Goal: Transaction & Acquisition: Download file/media

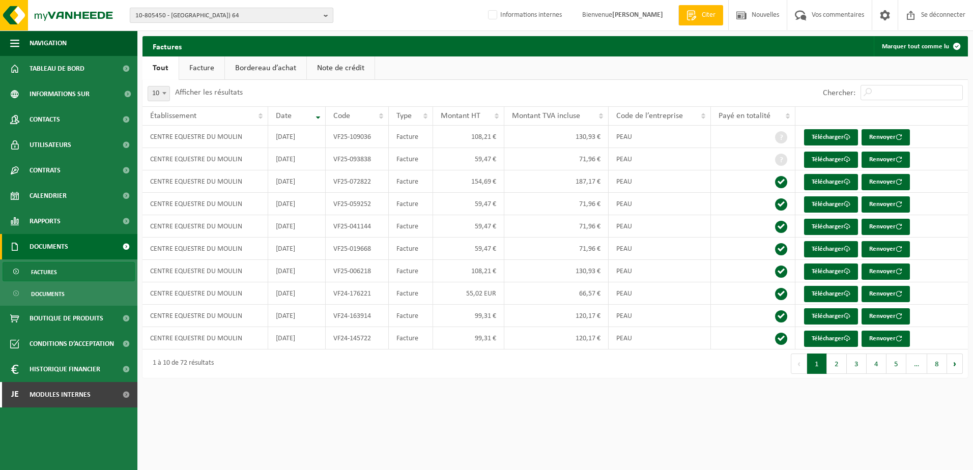
click at [175, 18] on span "10-805450 - CENTRE EQUESTRE DU MOULIN - 5600 PHILIPPEVILLE, RUE D’HAMELOT(ROM) …" at bounding box center [227, 15] width 184 height 15
click at [181, 31] on input "text" at bounding box center [231, 31] width 198 height 13
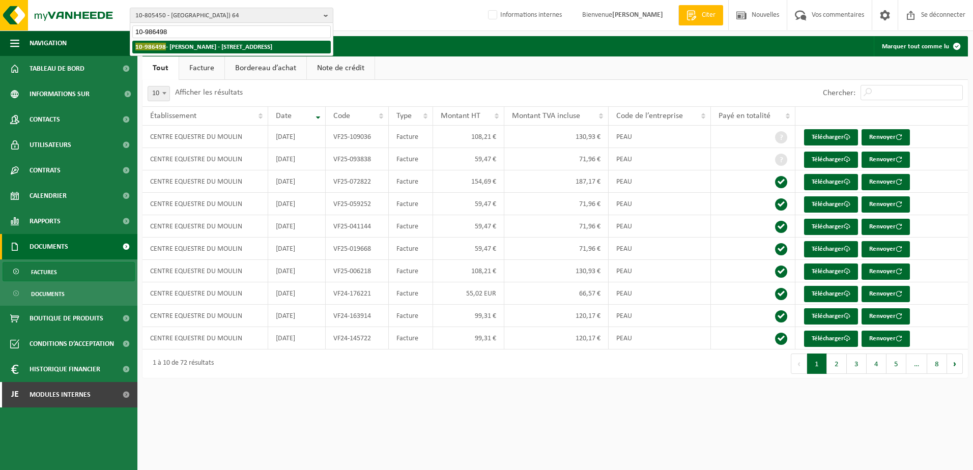
type input "10-986498"
click at [215, 46] on strong "10-986498 - JUSTINE LENELLE - 1330 RIXENSART, RUE HAUTE 7" at bounding box center [203, 47] width 137 height 8
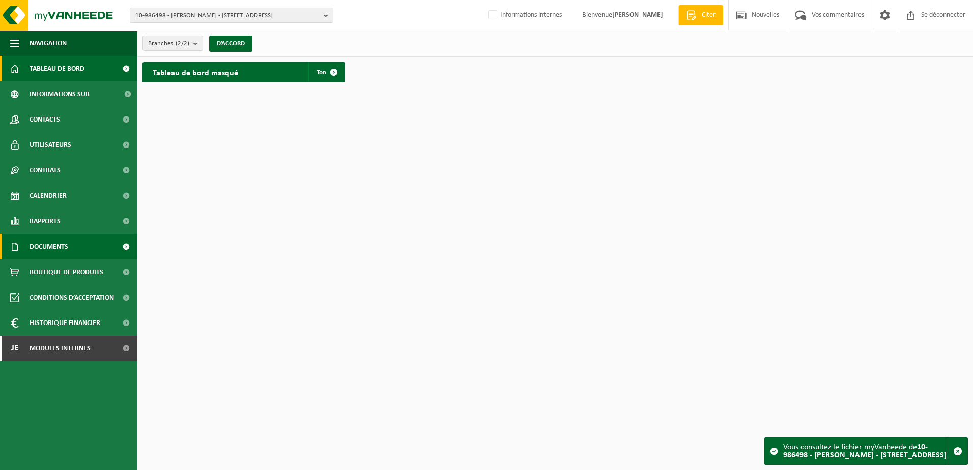
click at [74, 244] on link "Documents" at bounding box center [68, 246] width 137 height 25
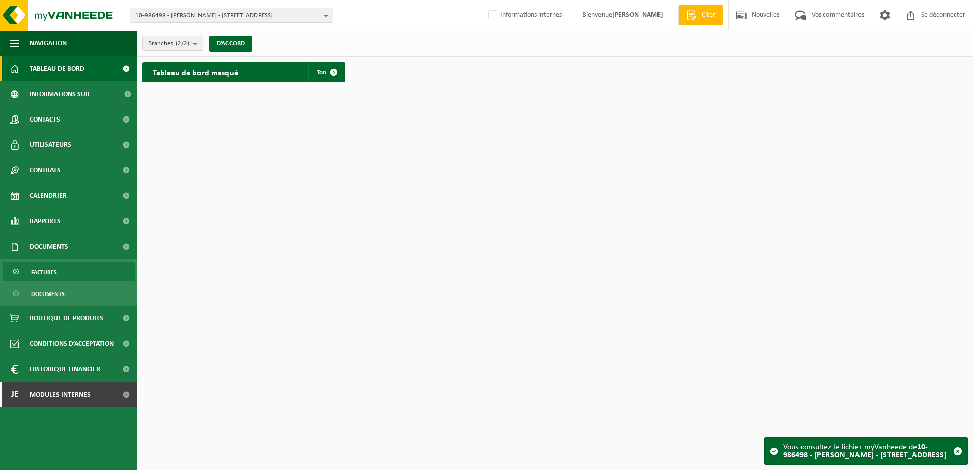
click at [61, 272] on link "Factures" at bounding box center [69, 271] width 132 height 19
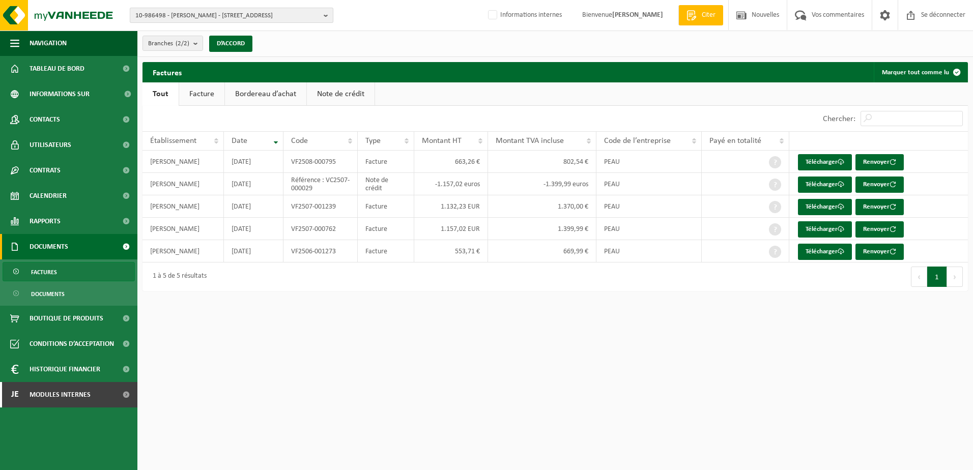
click at [229, 16] on span "10-986498 - [PERSON_NAME] - [STREET_ADDRESS]" at bounding box center [227, 15] width 184 height 15
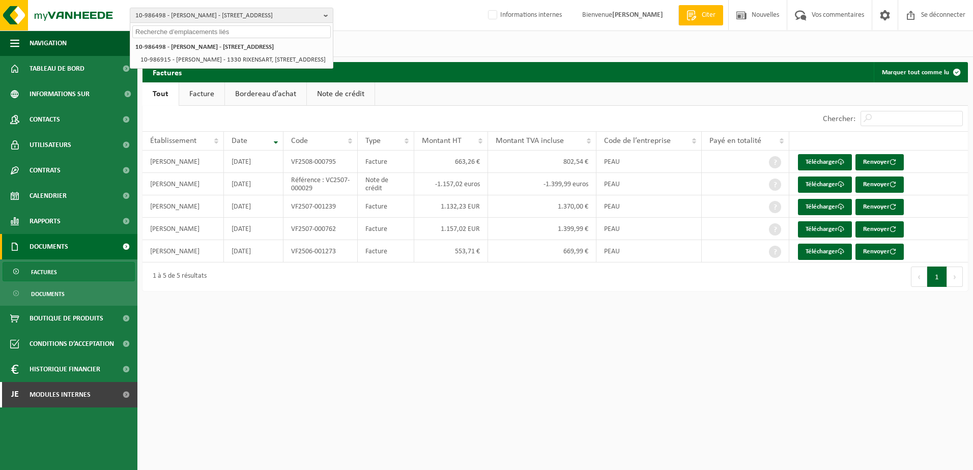
click at [215, 35] on input "text" at bounding box center [231, 31] width 198 height 13
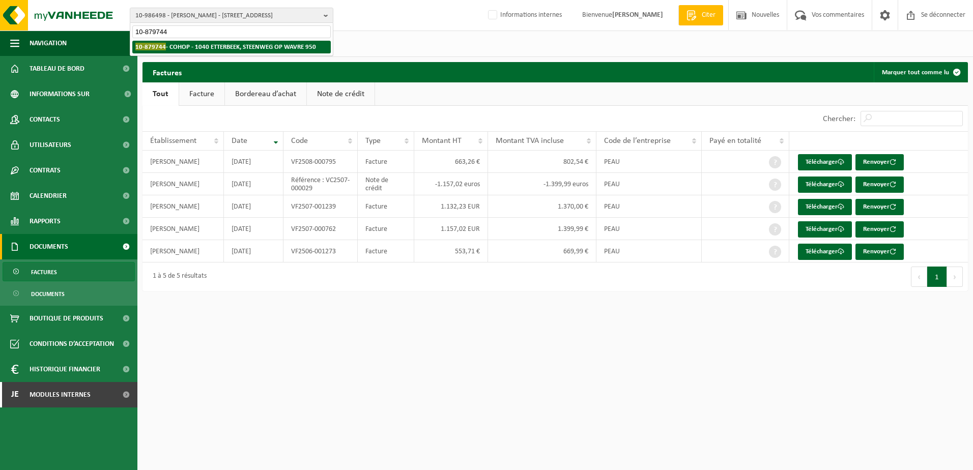
type input "10-879744"
click at [223, 45] on strong "10-879744 - COHOP - 1040 ETTERBEEK, STEENWEG OP WAVRE 950" at bounding box center [225, 47] width 181 height 8
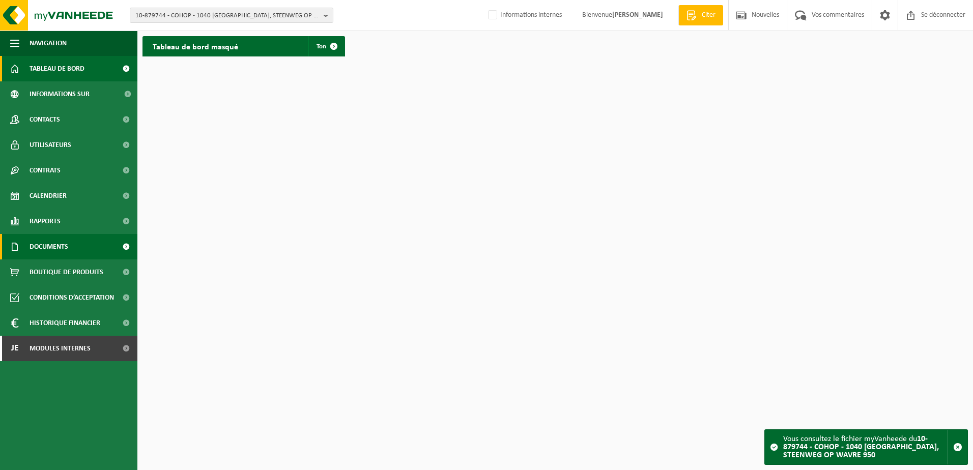
click at [69, 245] on link "Documents" at bounding box center [68, 246] width 137 height 25
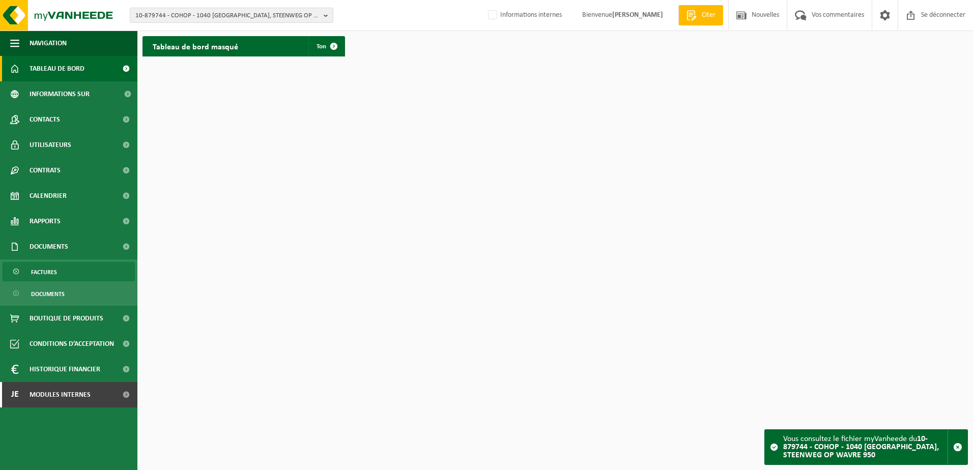
click at [59, 280] on link "Factures" at bounding box center [69, 271] width 132 height 19
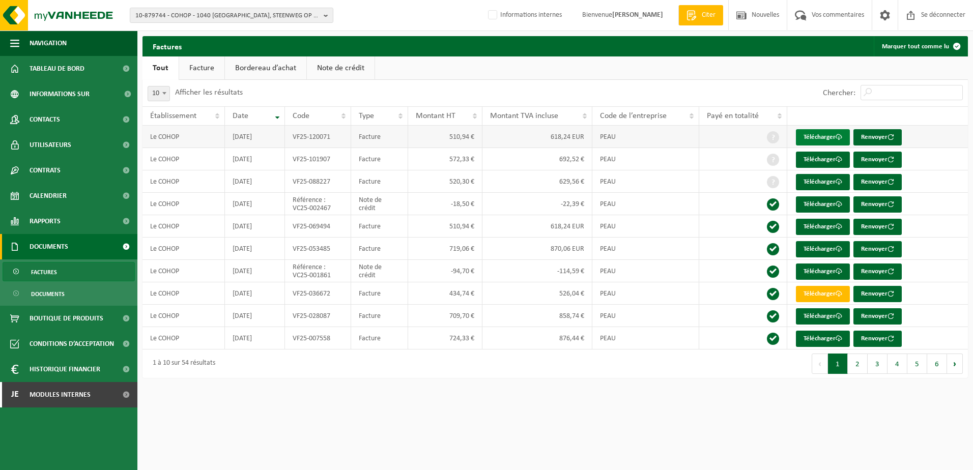
click at [817, 139] on font "Télécharger" at bounding box center [819, 137] width 32 height 7
click at [184, 13] on span "10-879744 - COHOP - 1040 [GEOGRAPHIC_DATA], STEENWEG OP WAVRE 950" at bounding box center [227, 15] width 184 height 15
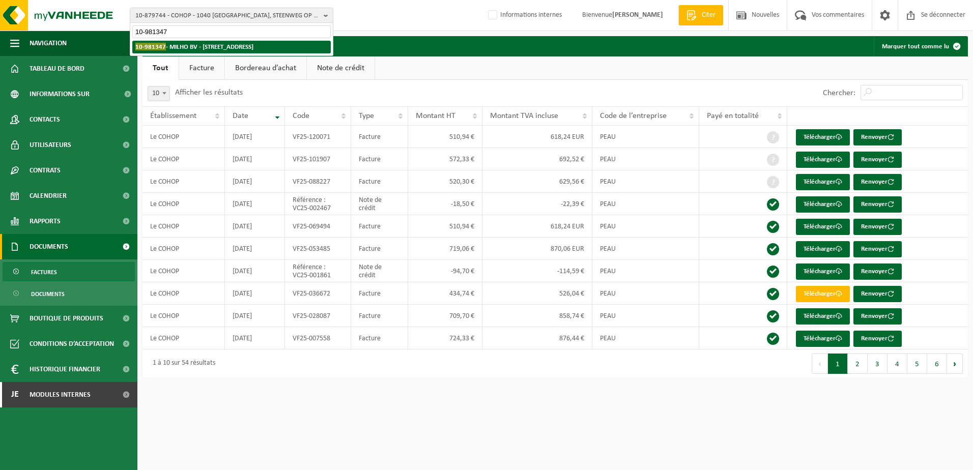
type input "10-981347"
click at [185, 44] on strong "10-981347 - MILHO BV - [STREET_ADDRESS]" at bounding box center [194, 47] width 118 height 8
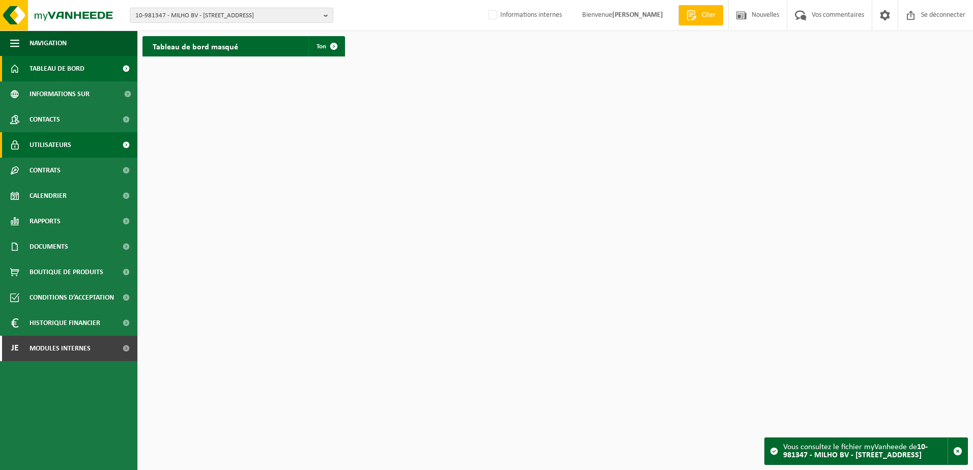
click at [56, 145] on span "Utilisateurs" at bounding box center [51, 144] width 42 height 25
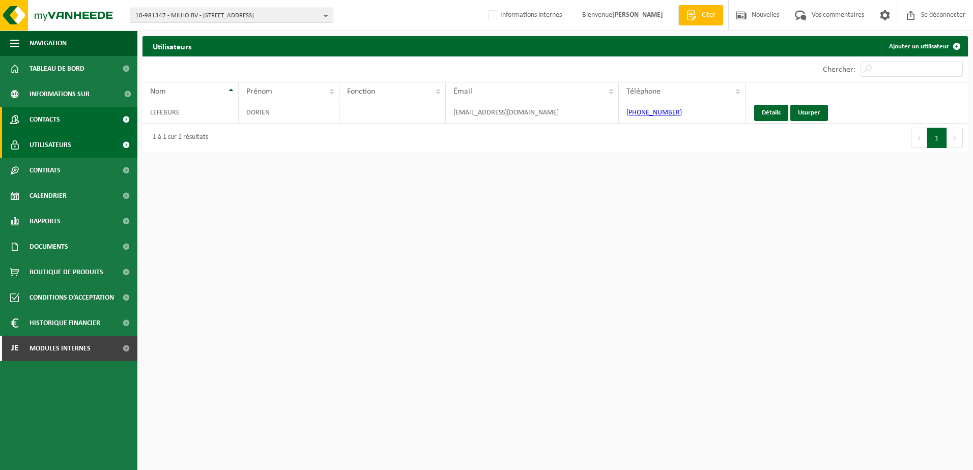
click at [73, 116] on link "Contacts" at bounding box center [68, 119] width 137 height 25
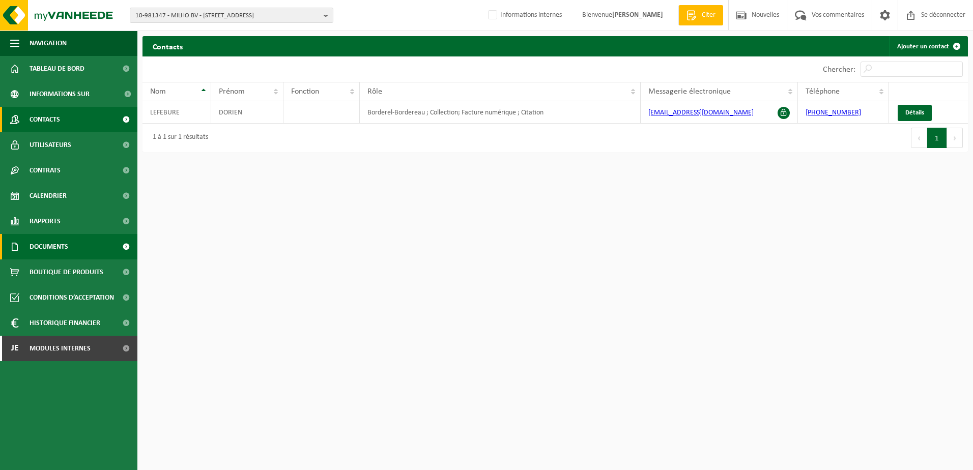
click at [44, 250] on span "Documents" at bounding box center [49, 246] width 39 height 25
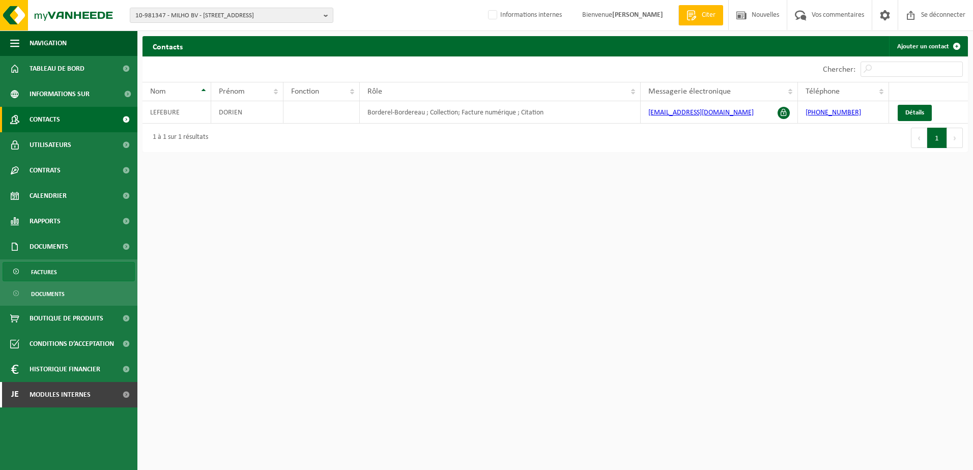
click at [53, 275] on span "Factures" at bounding box center [44, 272] width 26 height 19
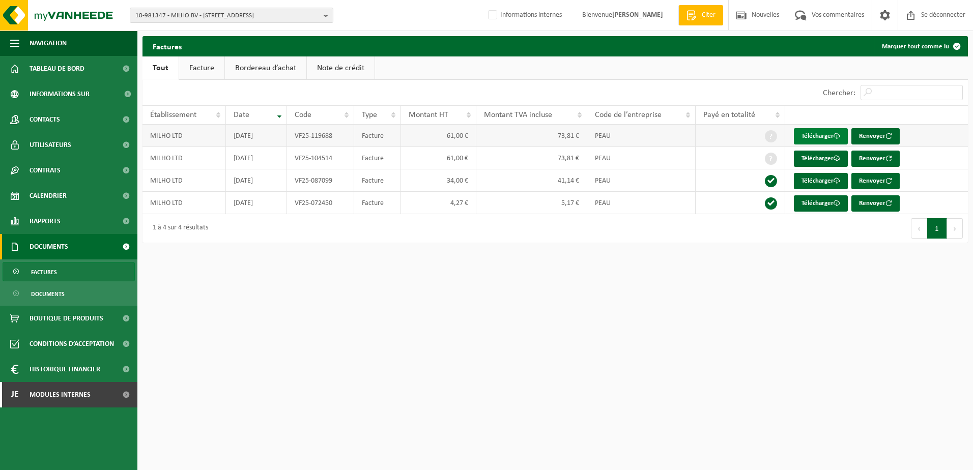
click at [822, 136] on font "Télécharger" at bounding box center [817, 136] width 32 height 7
click at [809, 134] on font "Télécharger" at bounding box center [817, 136] width 32 height 7
click at [815, 134] on font "Télécharger" at bounding box center [817, 136] width 32 height 7
click at [190, 14] on span "10-981347 - MILHO BV - 9150 KRUIBEKE, PORTUGEZENSTRAAT 17" at bounding box center [227, 15] width 184 height 15
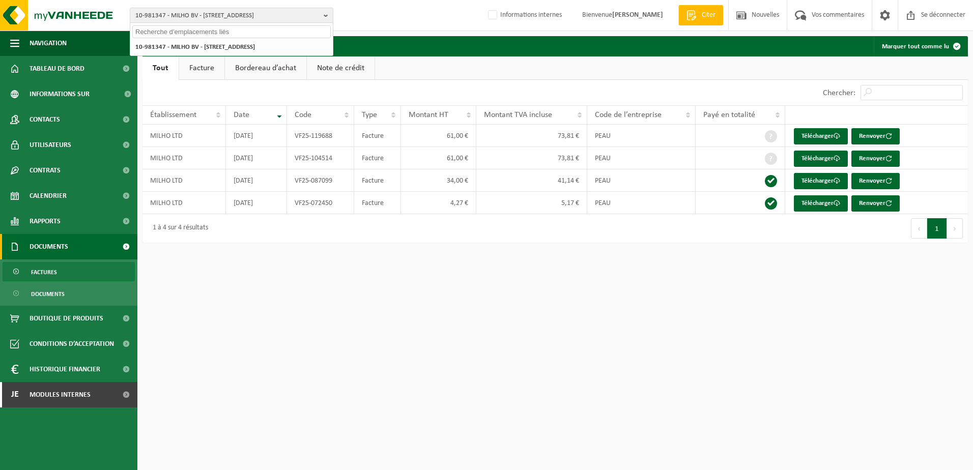
click at [198, 31] on input "text" at bounding box center [231, 31] width 198 height 13
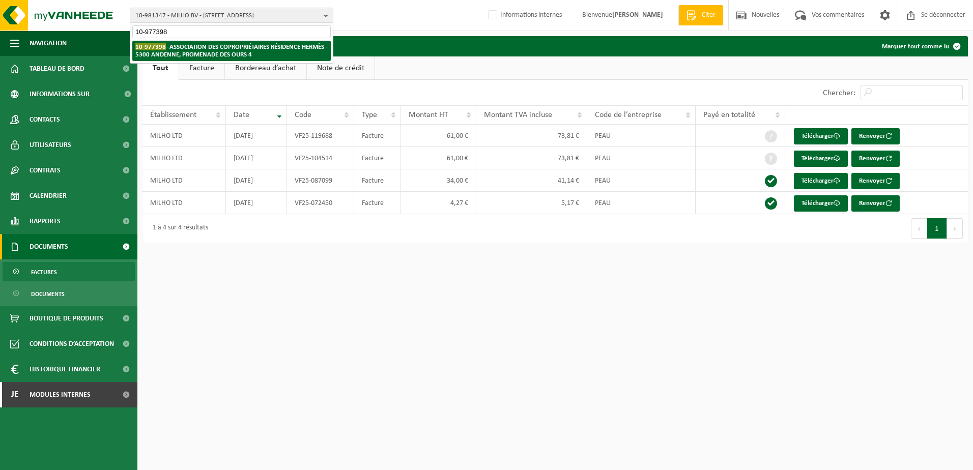
type input "10-977398"
click at [208, 48] on strong "10-977398 - ASSOCIATION DES COPROPRIÉTAIRES RÉSIDENCE HERMÈS - 5300 ANDENNE, PR…" at bounding box center [231, 50] width 192 height 15
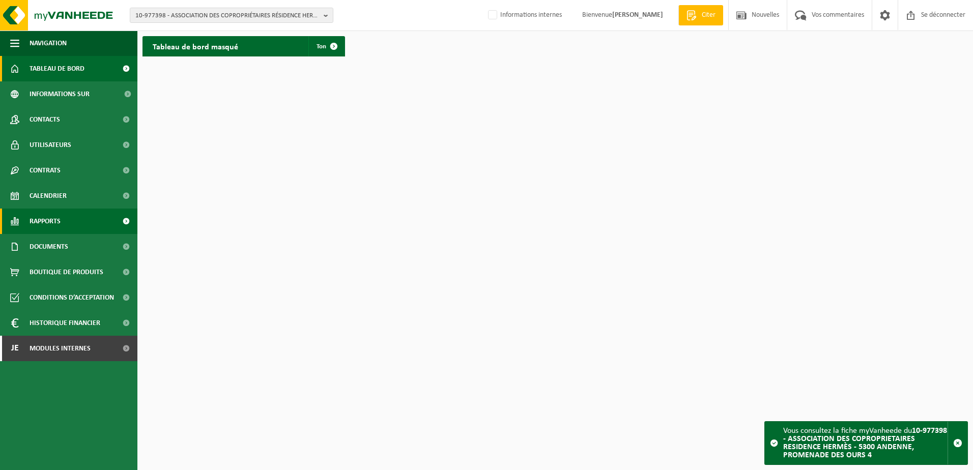
click at [64, 219] on link "Rapports" at bounding box center [68, 221] width 137 height 25
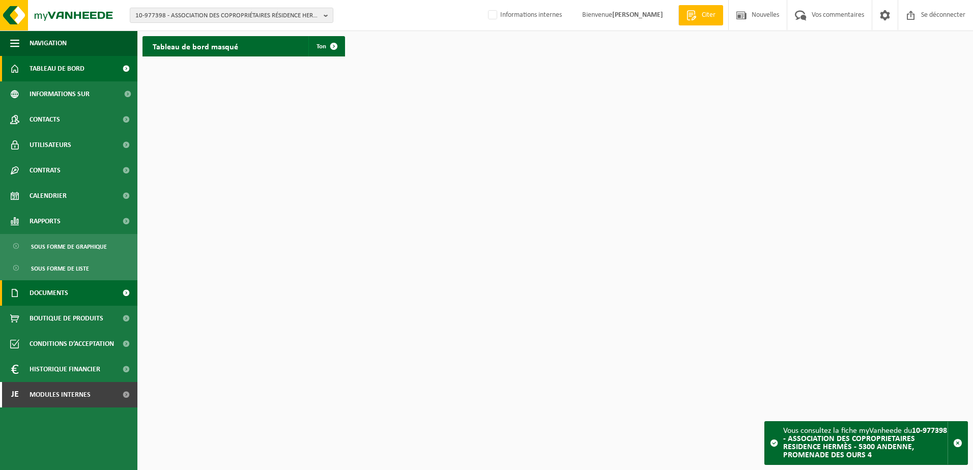
click at [60, 286] on span "Documents" at bounding box center [49, 292] width 39 height 25
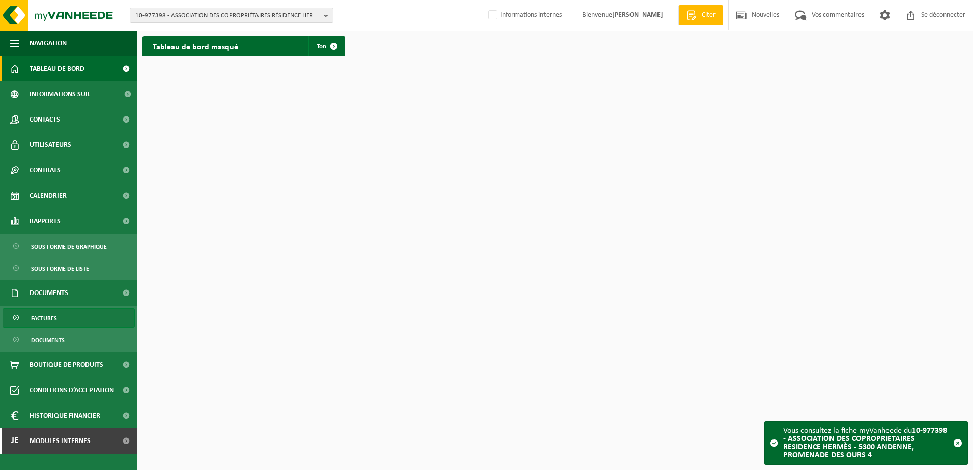
click at [61, 316] on link "Factures" at bounding box center [69, 317] width 132 height 19
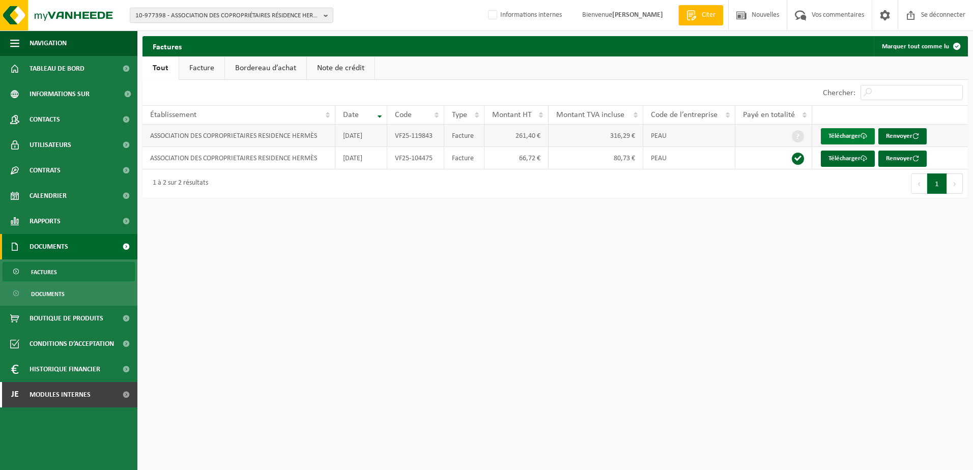
click at [840, 135] on font "Télécharger" at bounding box center [844, 136] width 32 height 7
click at [694, 136] on td "PEAU" at bounding box center [689, 136] width 92 height 22
click at [849, 136] on font "Télécharger" at bounding box center [844, 136] width 32 height 7
click at [233, 14] on span "10-977398 - ASSOCIATION DES COPROPRIÉTAIRES RÉSIDENCE HERMÈS - 5300 ANDENNE, PR…" at bounding box center [227, 15] width 184 height 15
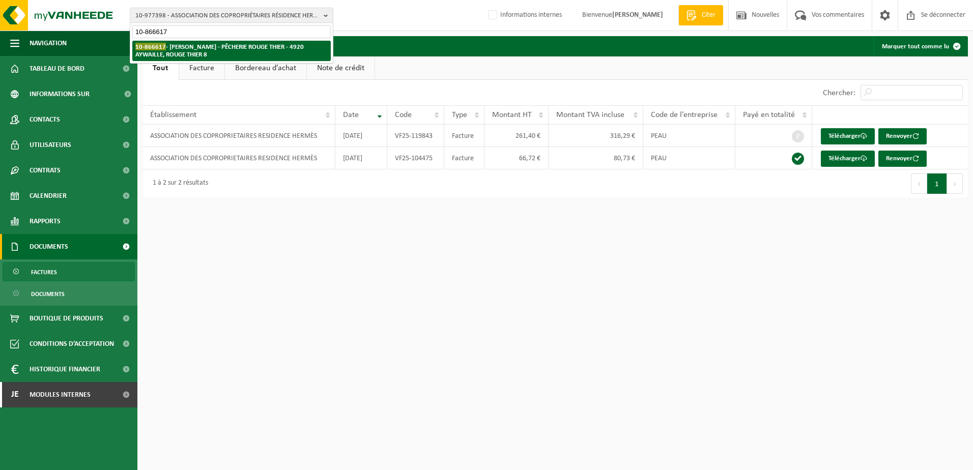
type input "10-866617"
click at [248, 45] on strong "10-866617 - BOVY RAPHAËL - PÊCHERIE ROUGE THIER - 4920 AYWAILLE, ROUGE THIER 8" at bounding box center [219, 50] width 168 height 15
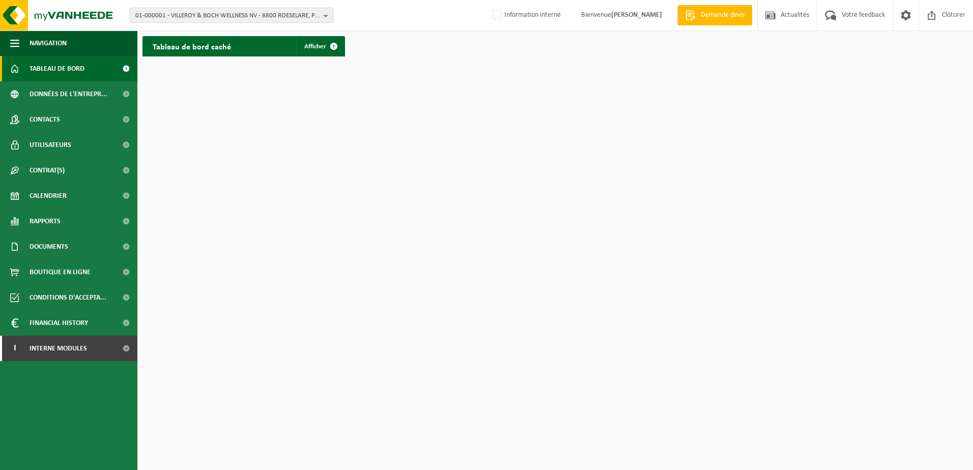
click at [185, 20] on span "01-000001 - VILLEROY & BOCH WELLNESS NV - 8800 ROESELARE, POPULIERSTRAAT 1" at bounding box center [227, 15] width 184 height 15
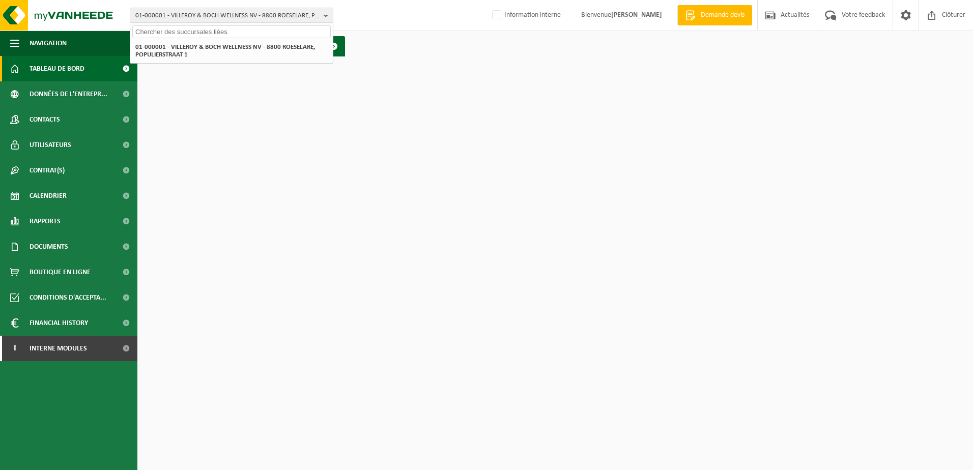
click at [189, 29] on input "text" at bounding box center [231, 31] width 198 height 13
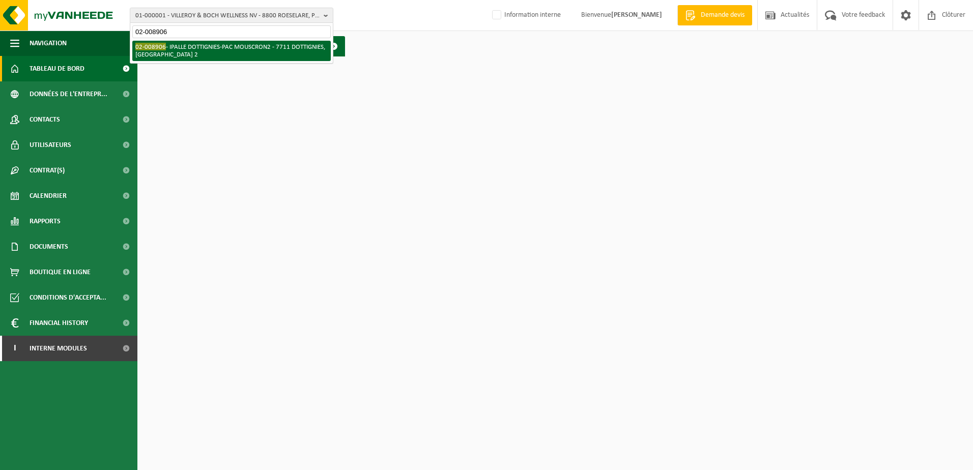
type input "02-008906"
click at [215, 53] on li "02-008906 - IPALLE DOTTIGNIES-PAC MOUSCRON2 - 7711 DOTTIGNIES, [GEOGRAPHIC_DATA…" at bounding box center [231, 51] width 198 height 20
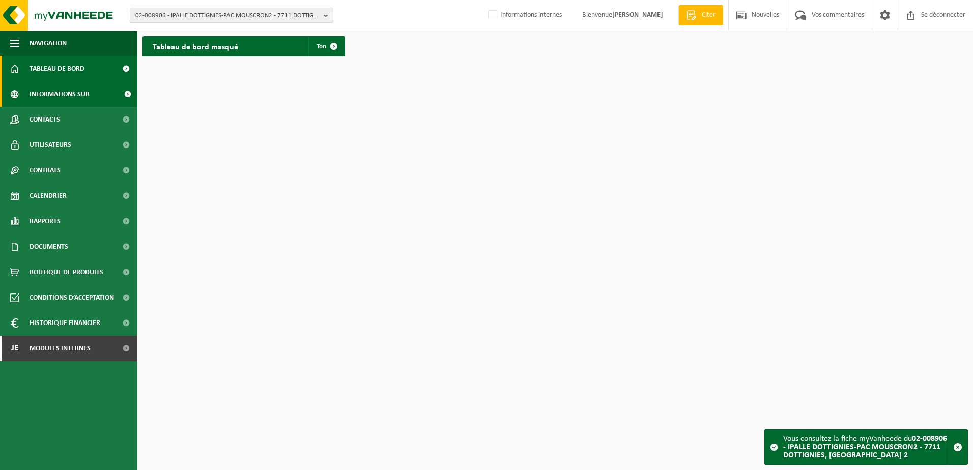
click at [65, 90] on span "Informations sur l’entreprise" at bounding box center [74, 93] width 88 height 25
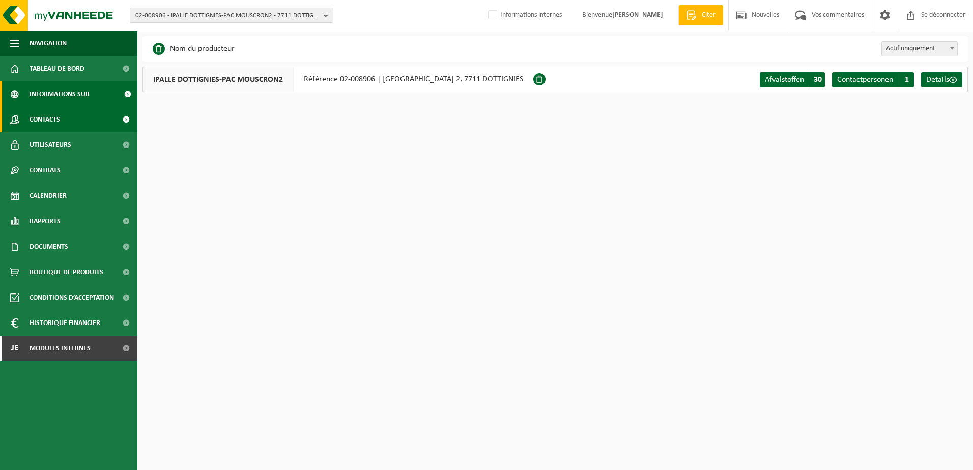
click at [54, 120] on span "Contacts" at bounding box center [45, 119] width 31 height 25
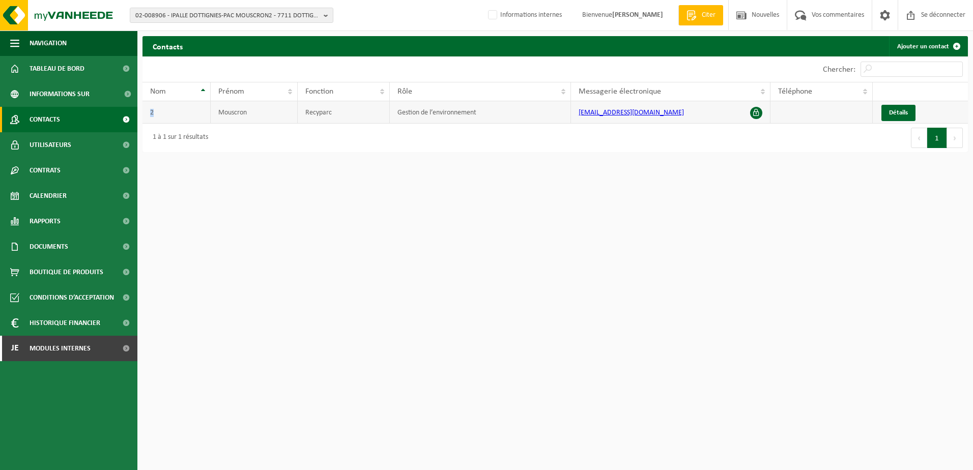
drag, startPoint x: 154, startPoint y: 115, endPoint x: 148, endPoint y: 114, distance: 6.7
click at [148, 114] on td "2" at bounding box center [176, 112] width 68 height 22
click at [333, 201] on html "02-008906 - IPALLE DOTTIGNIES-PAC MOUSCRON2 - 7711 DOTTIGNIES, [GEOGRAPHIC_DATA…" at bounding box center [486, 235] width 973 height 470
click at [894, 111] on span "Détails" at bounding box center [898, 112] width 19 height 7
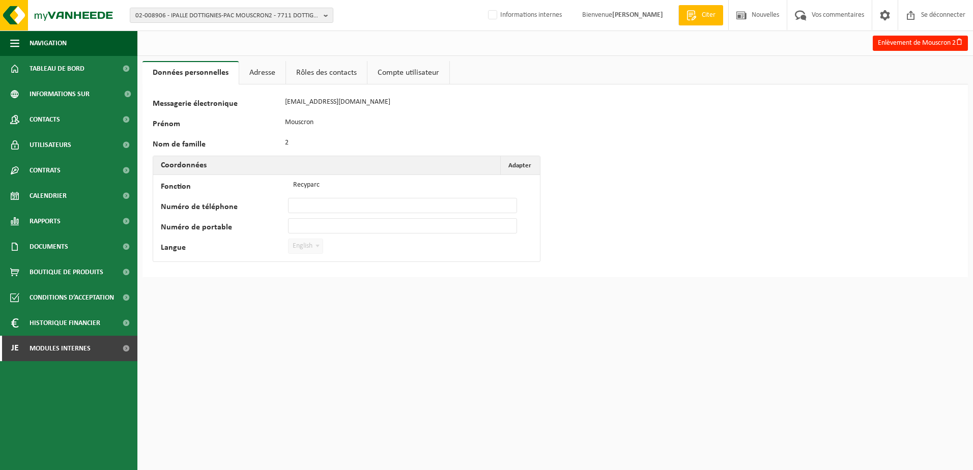
click at [261, 70] on link "Adresse" at bounding box center [262, 72] width 46 height 23
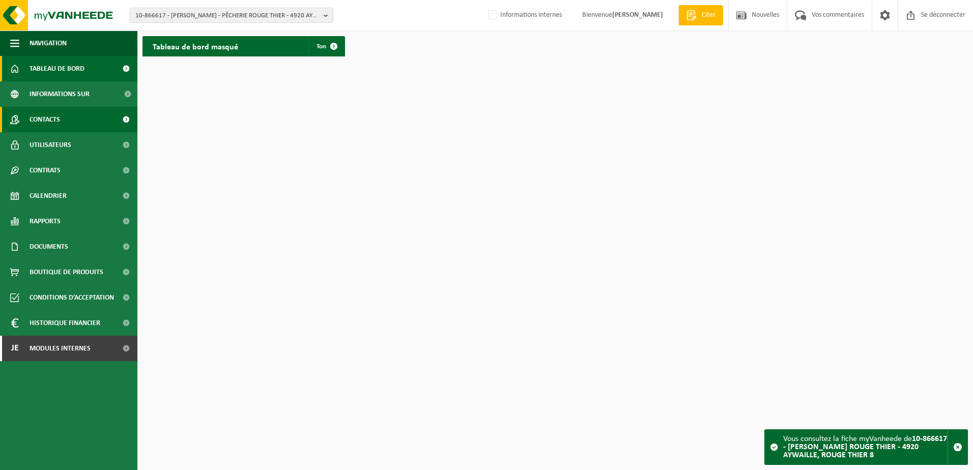
click at [83, 114] on link "Contacts" at bounding box center [68, 119] width 137 height 25
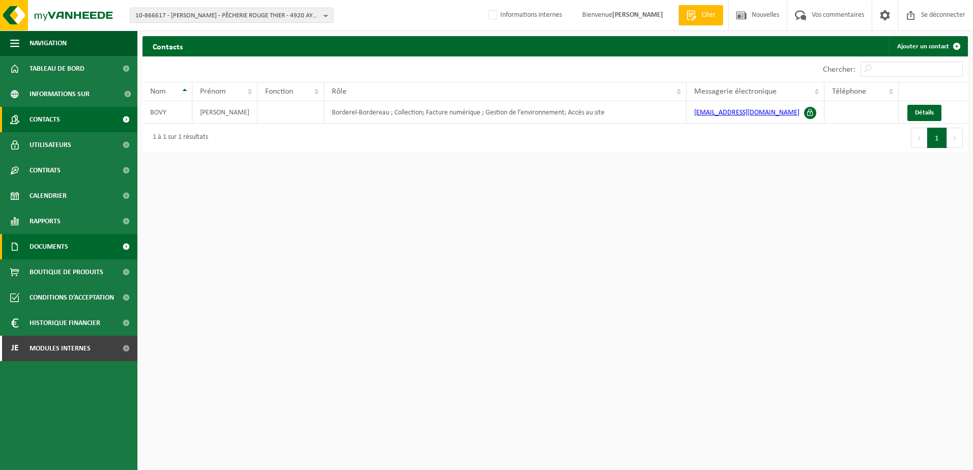
click at [82, 241] on link "Documents" at bounding box center [68, 246] width 137 height 25
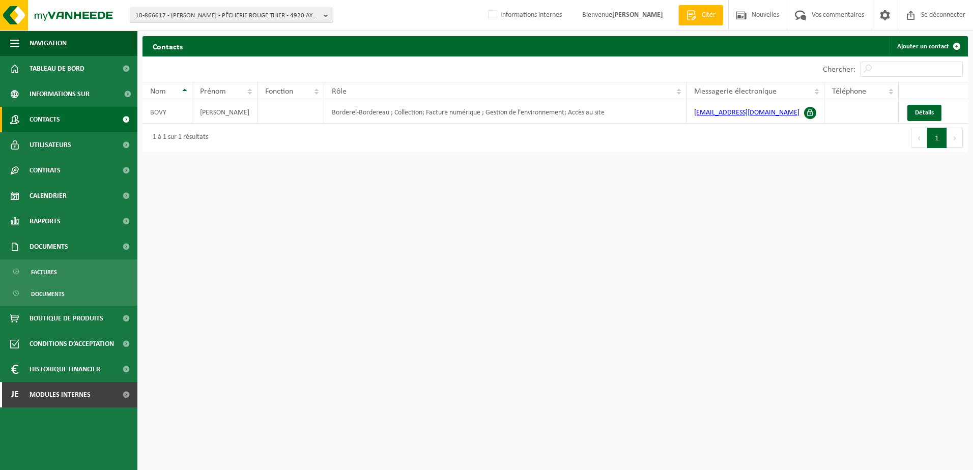
click at [69, 282] on ul "Factures Documents" at bounding box center [68, 283] width 137 height 46
click at [66, 274] on link "Factures" at bounding box center [69, 271] width 132 height 19
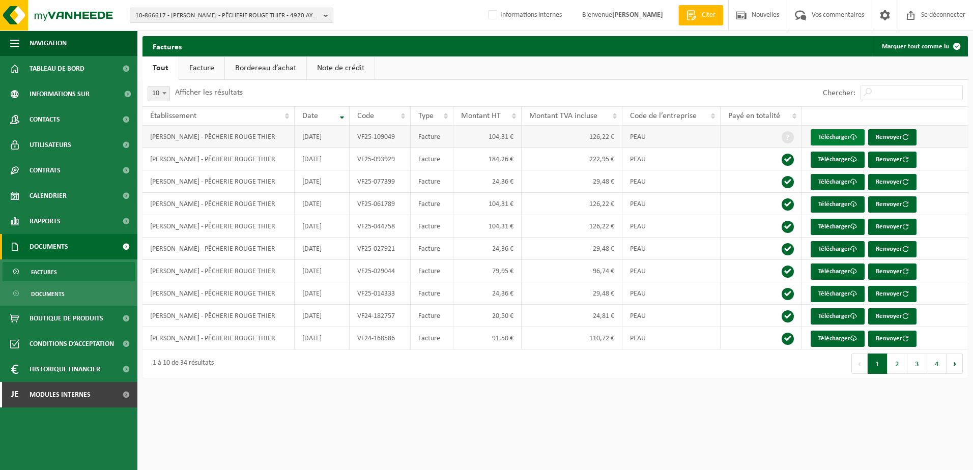
click at [830, 137] on font "Télécharger" at bounding box center [834, 137] width 32 height 7
click at [189, 5] on div "10-866617 - [PERSON_NAME] - PÊCHERIE ROUGE THIER - 4920 AYWAILLE, ROUGE THIER 8…" at bounding box center [486, 15] width 973 height 31
click at [183, 20] on span "10-866617 - [PERSON_NAME] - PÊCHERIE ROUGE THIER - 4920 AYWAILLE, ROUGE THIER 8" at bounding box center [227, 15] width 184 height 15
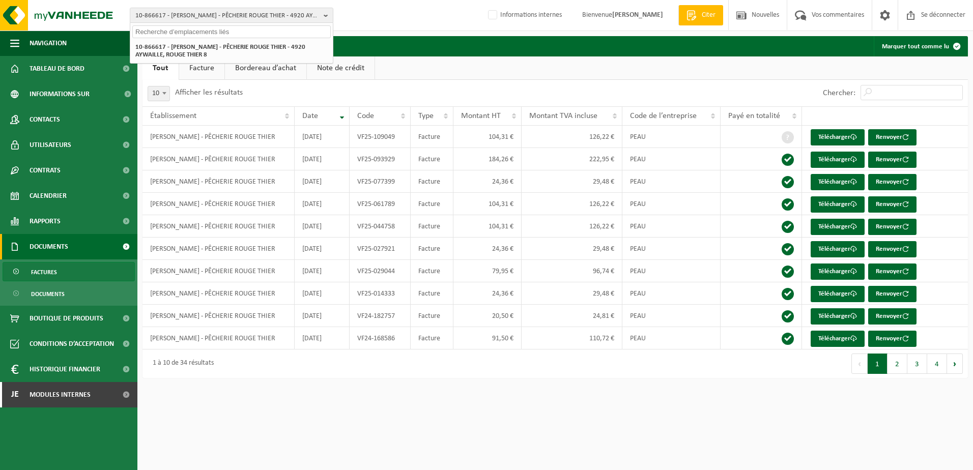
click at [174, 34] on input "text" at bounding box center [231, 31] width 198 height 13
type input "10-989757"
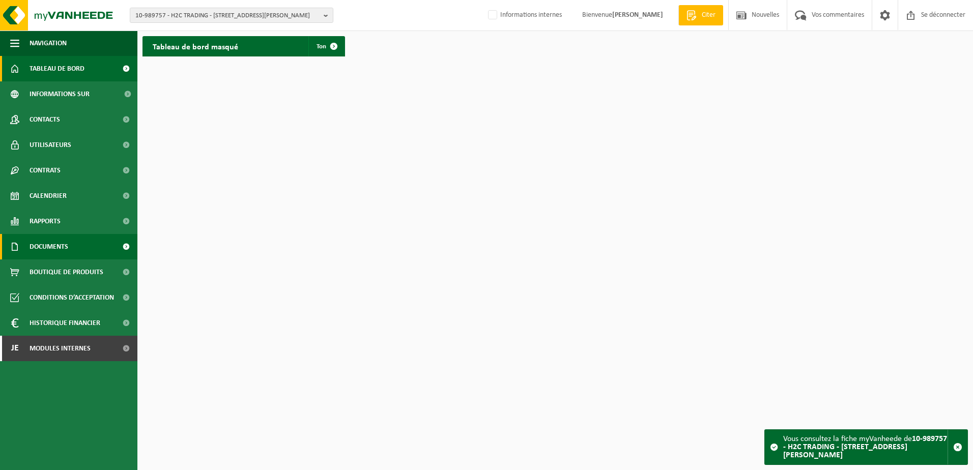
click at [88, 240] on link "Documents" at bounding box center [68, 246] width 137 height 25
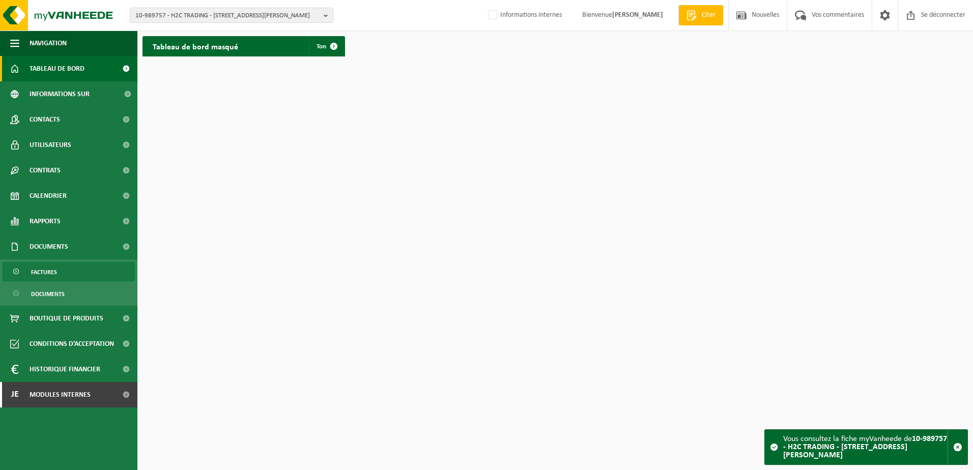
click at [76, 271] on link "Factures" at bounding box center [69, 271] width 132 height 19
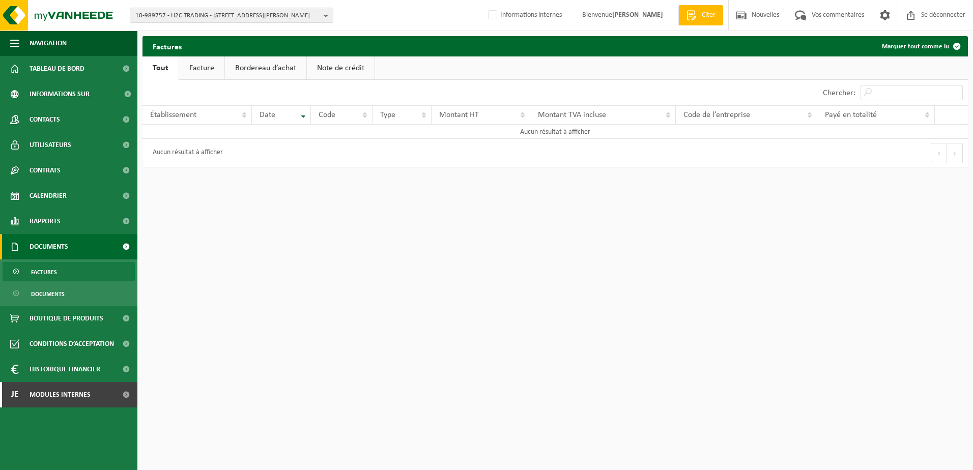
click at [199, 73] on link "Facture" at bounding box center [201, 67] width 45 height 23
click at [171, 70] on link "Tout" at bounding box center [159, 67] width 35 height 23
click at [335, 250] on html "10-989757 - H2C TRADING - 6060 GILLY, RUE ELIE BRACONNIER 1 10-990630 - H2C TRA…" at bounding box center [486, 235] width 973 height 470
click at [266, 15] on span "10-989757 - H2C TRADING - 6060 GILLY, RUE ELIE BRACONNIER 1" at bounding box center [227, 15] width 184 height 15
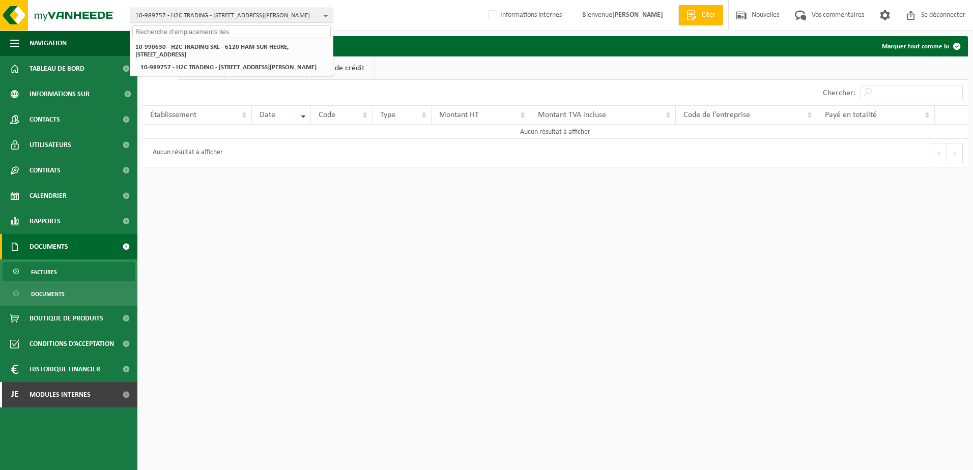
click at [231, 31] on input "text" at bounding box center [231, 31] width 198 height 13
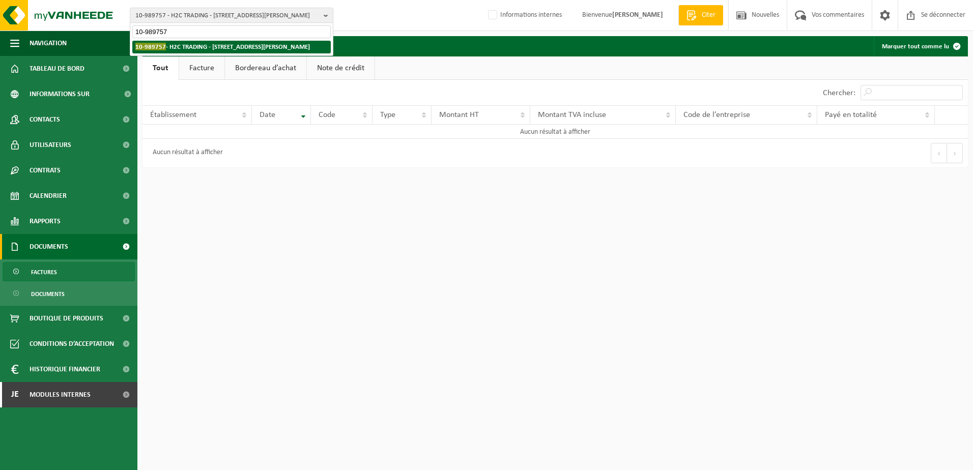
type input "10-989757"
click at [231, 46] on li "10-989757 - H2C TRADING - 6060 GILLY, RUE ELIE BRACONNIER 1" at bounding box center [231, 47] width 198 height 13
click at [75, 275] on link "Factures" at bounding box center [69, 271] width 132 height 19
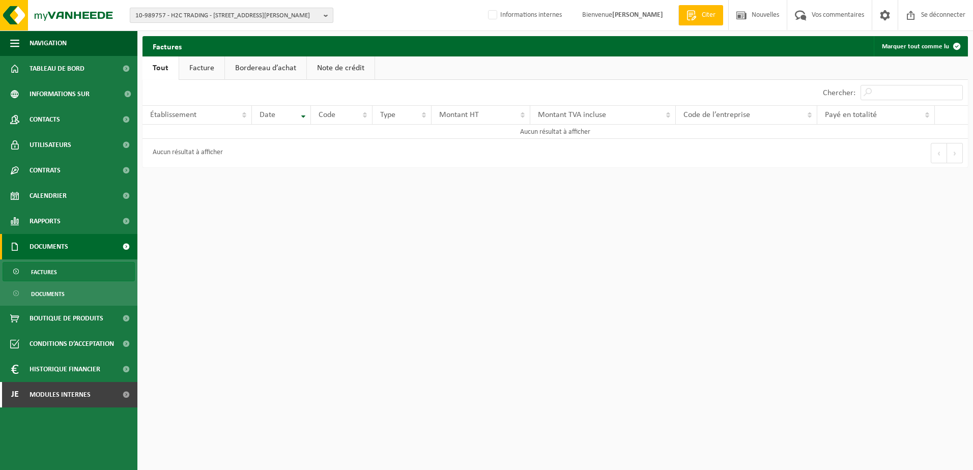
click at [210, 16] on span "10-989757 - H2C TRADING - [STREET_ADDRESS][PERSON_NAME]" at bounding box center [227, 15] width 184 height 15
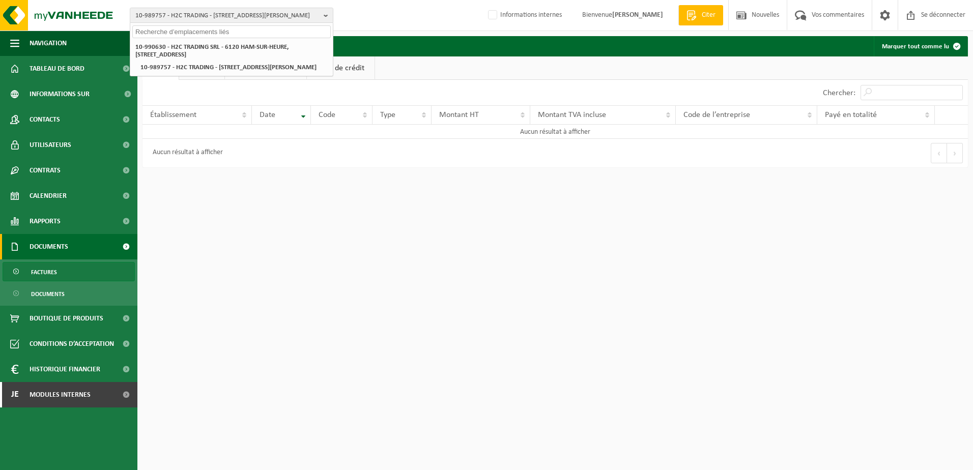
click at [197, 34] on input "text" at bounding box center [231, 31] width 198 height 13
type input "V"
click at [181, 34] on input "text" at bounding box center [231, 31] width 198 height 13
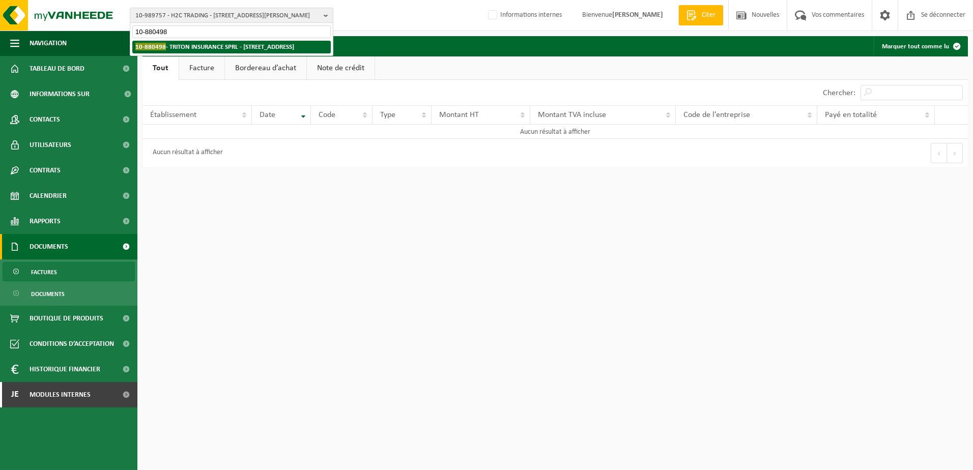
type input "10-880498"
click at [210, 53] on li "10-880498 - TRITON INSURANCE SPRL - 1325 CORROY-LE-GRAND, RUE DE CHASTRE 11" at bounding box center [231, 47] width 198 height 13
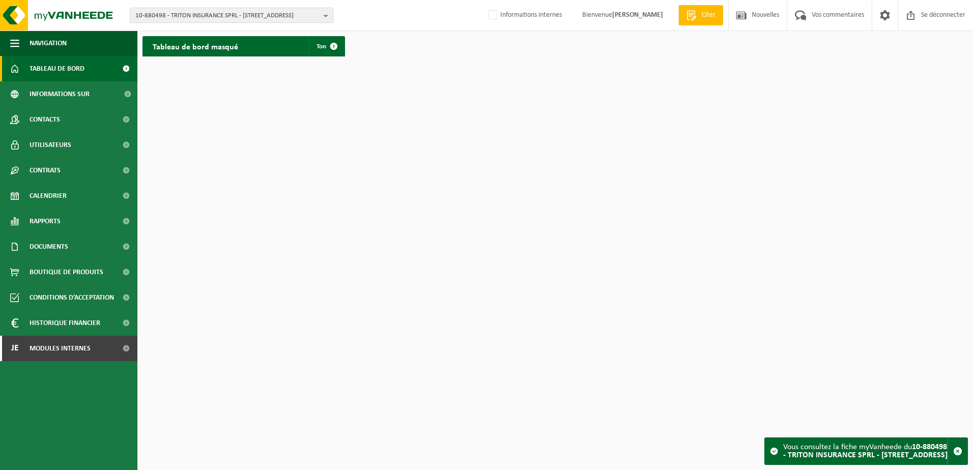
click at [222, 15] on span "10-880498 - TRITON INSURANCE SPRL - [STREET_ADDRESS]" at bounding box center [227, 15] width 184 height 15
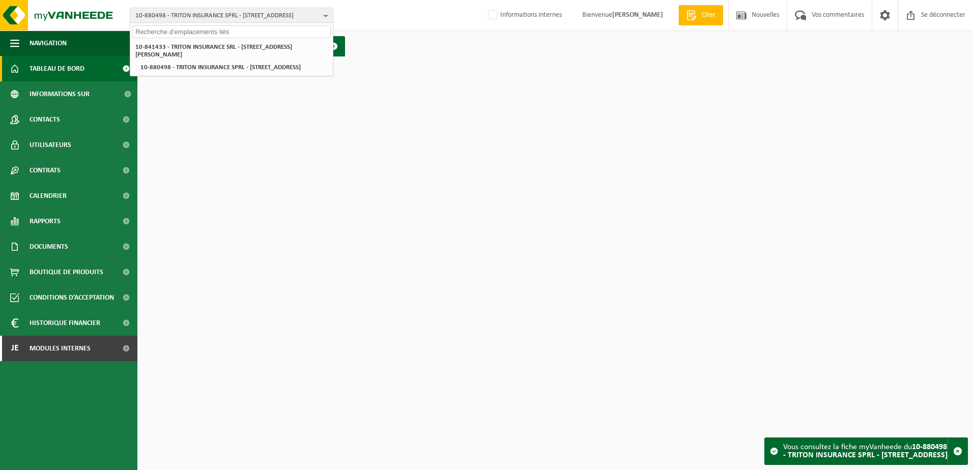
click at [216, 37] on input "text" at bounding box center [231, 31] width 198 height 13
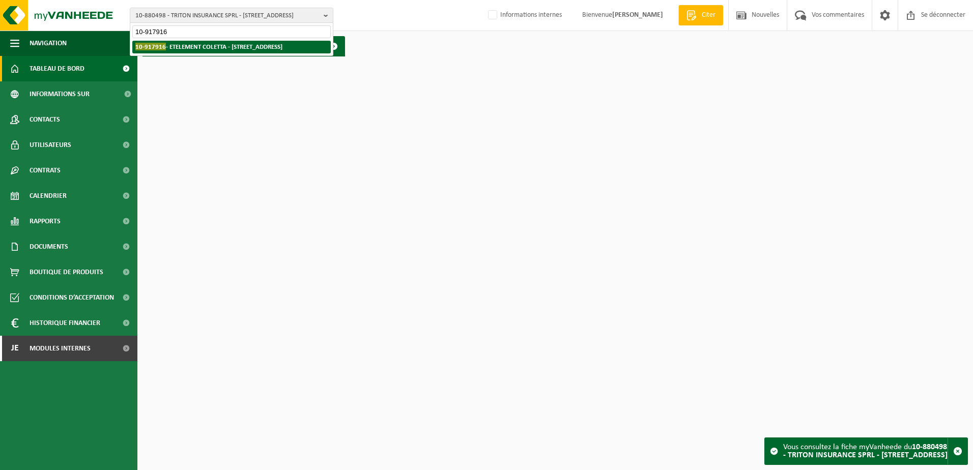
type input "10-917916"
click at [234, 47] on strong "10-917916 - ETELEMENT COLETTA - [STREET_ADDRESS]" at bounding box center [208, 47] width 147 height 8
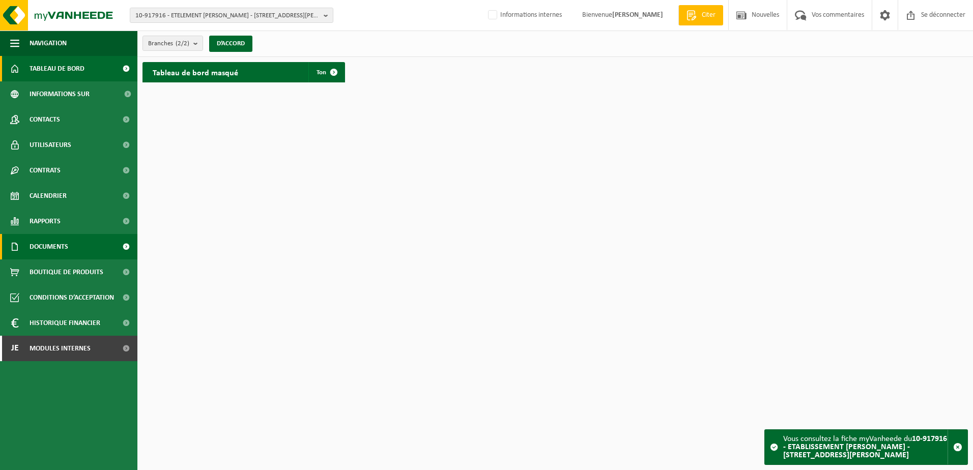
click at [66, 251] on span "Documents" at bounding box center [49, 246] width 39 height 25
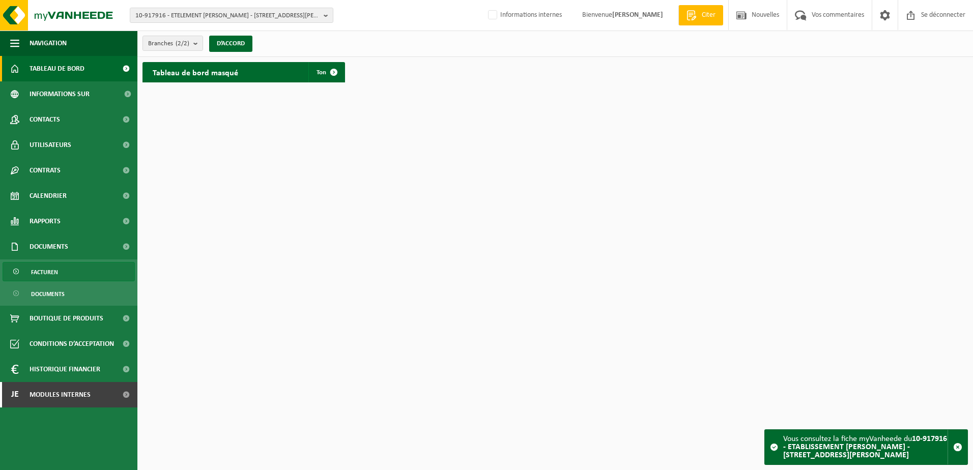
click at [64, 273] on link "Facturen" at bounding box center [69, 271] width 132 height 19
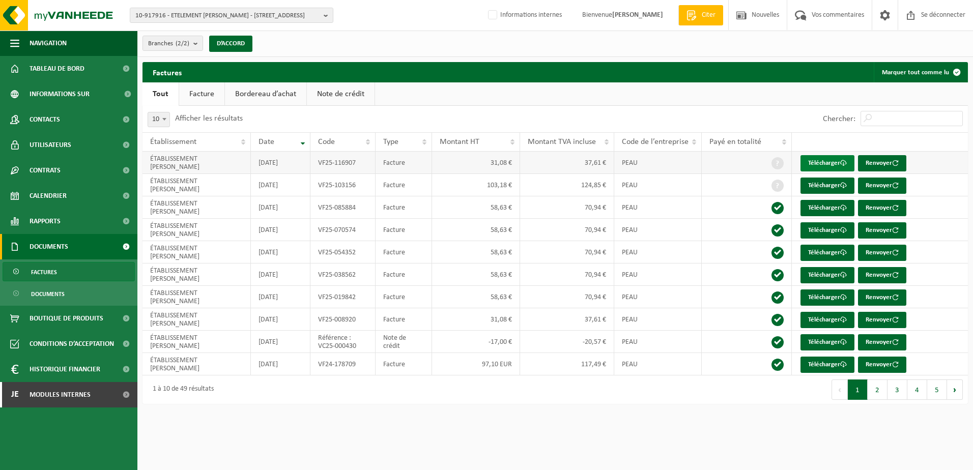
click at [827, 167] on link "Télécharger" at bounding box center [827, 163] width 54 height 16
click at [184, 9] on span "10-917916 - ETELEMENT [PERSON_NAME] - [STREET_ADDRESS]" at bounding box center [227, 15] width 184 height 15
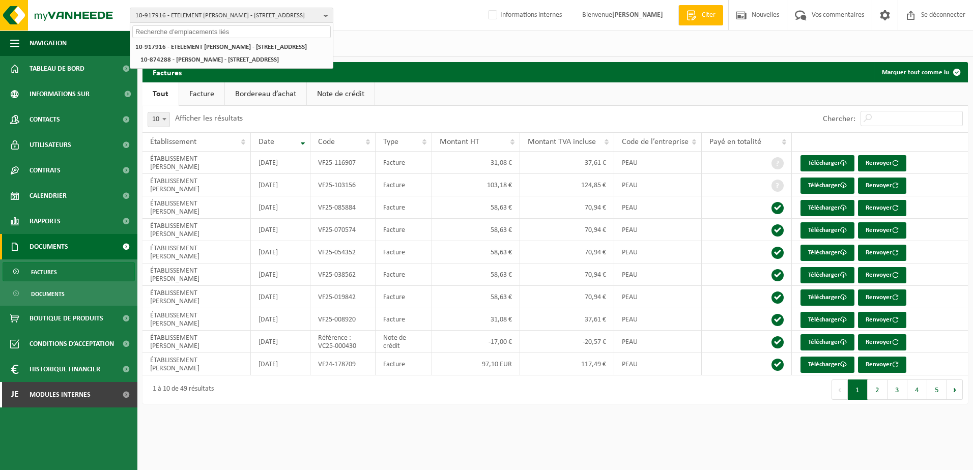
click at [159, 30] on input "text" at bounding box center [231, 31] width 198 height 13
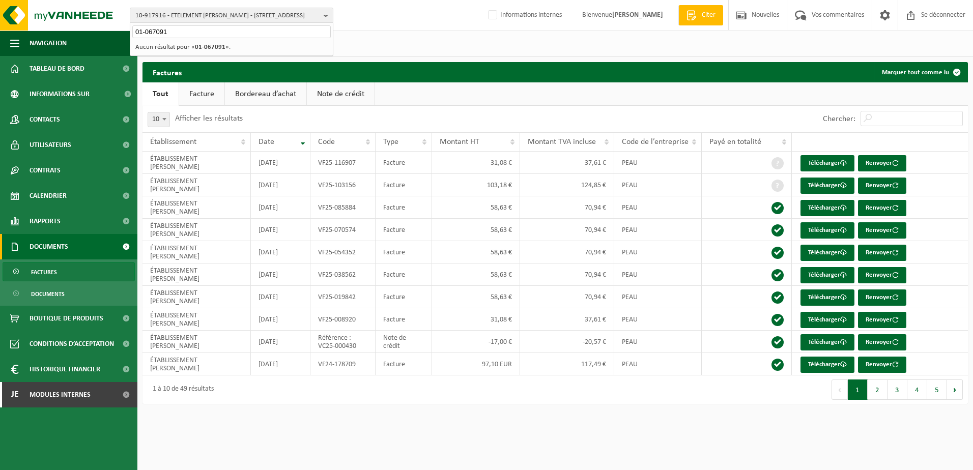
type input "01-067091"
